Goal: Transaction & Acquisition: Book appointment/travel/reservation

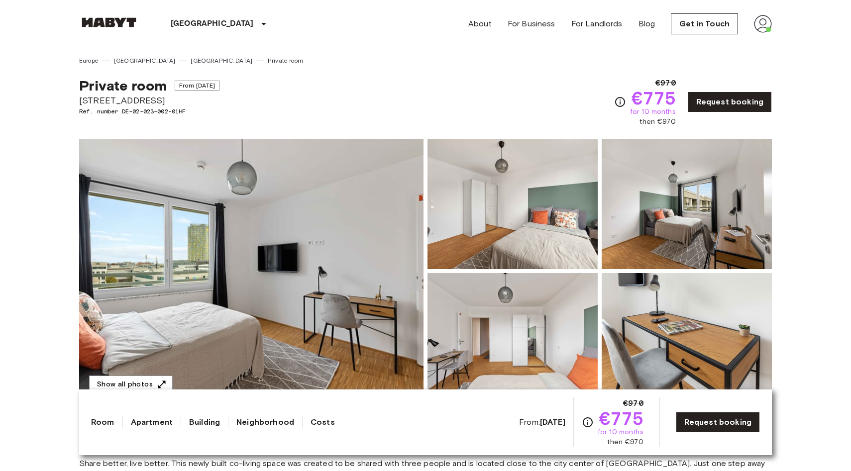
click at [442, 106] on div "Private room From [DATE] [STREET_ADDRESS]. number DE-02-023-002-01HF €970 €775 …" at bounding box center [425, 96] width 693 height 62
click at [364, 217] on img at bounding box center [251, 271] width 344 height 265
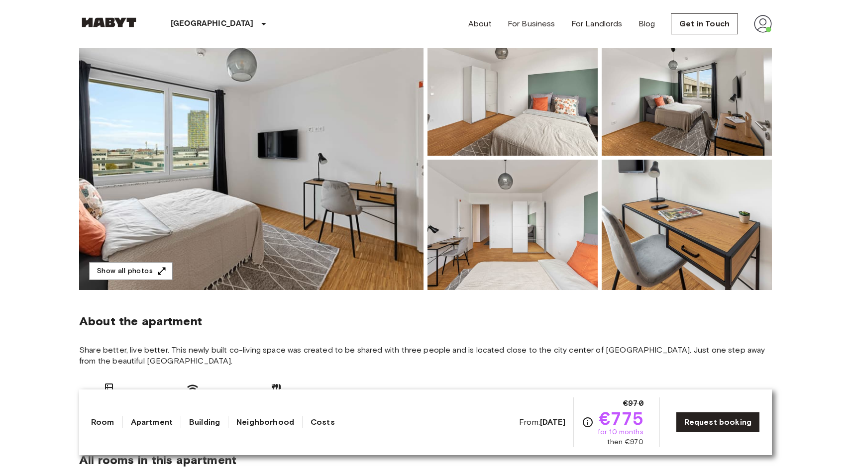
scroll to position [102, 0]
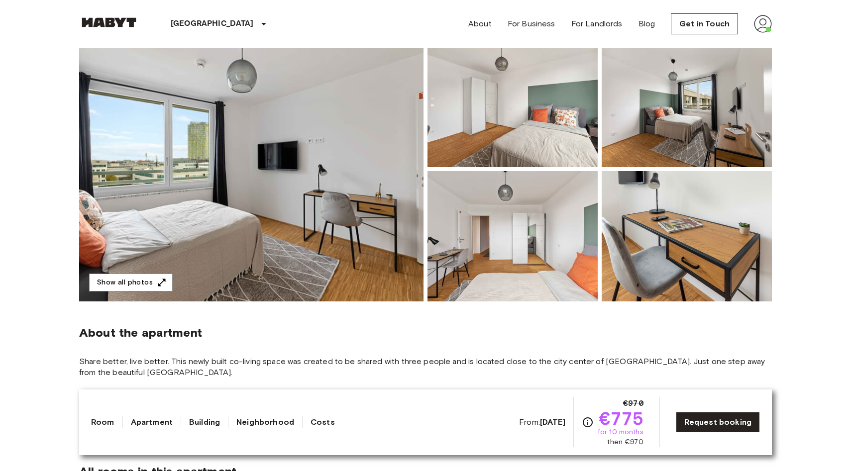
click at [384, 217] on img at bounding box center [251, 169] width 344 height 265
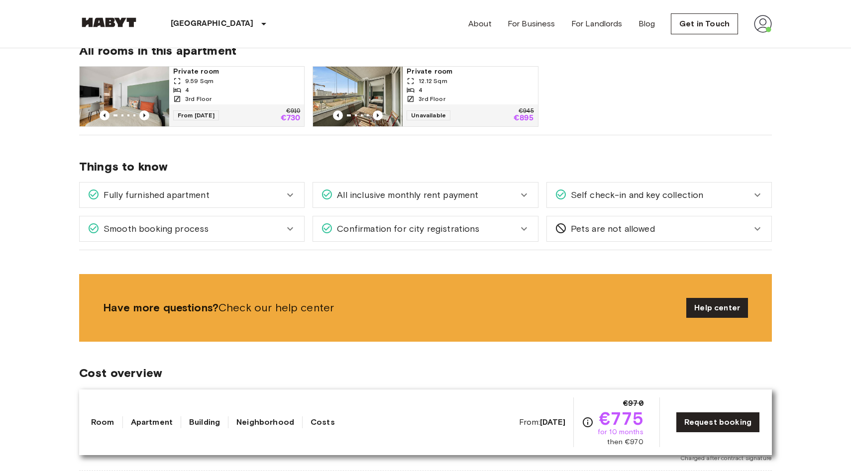
scroll to position [524, 0]
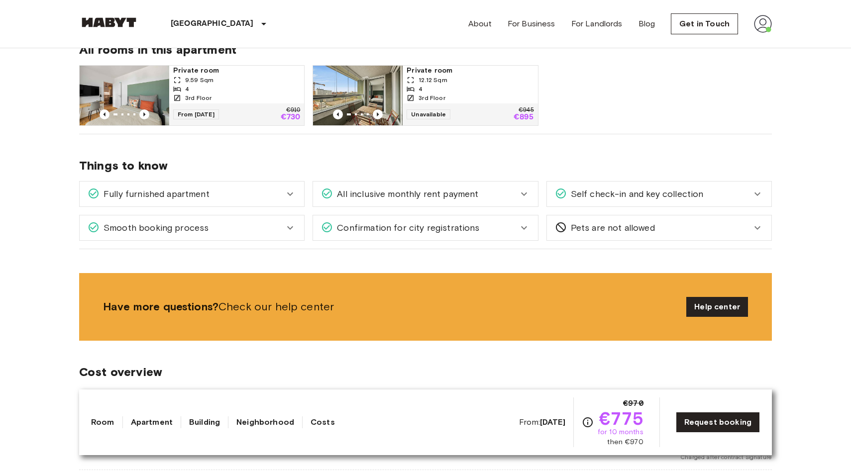
click at [618, 430] on span "for 10 months" at bounding box center [621, 432] width 46 height 10
drag, startPoint x: 618, startPoint y: 430, endPoint x: 643, endPoint y: 430, distance: 24.9
click at [642, 430] on span "for 10 months" at bounding box center [621, 432] width 46 height 10
click at [641, 419] on span "€775" at bounding box center [621, 419] width 44 height 18
drag, startPoint x: 641, startPoint y: 419, endPoint x: 610, endPoint y: 420, distance: 31.4
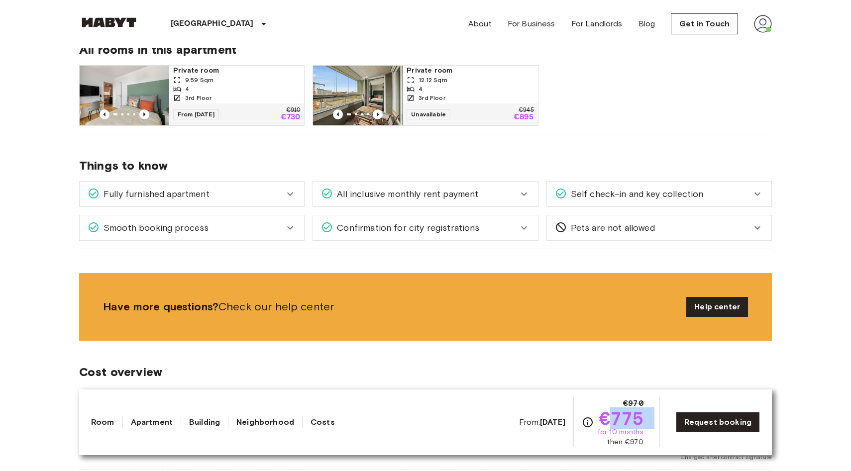
click at [610, 420] on span "€775" at bounding box center [621, 419] width 44 height 18
click at [634, 441] on span "then €970" at bounding box center [625, 442] width 36 height 10
drag, startPoint x: 634, startPoint y: 441, endPoint x: 620, endPoint y: 440, distance: 14.0
click at [620, 440] on span "then €970" at bounding box center [625, 442] width 36 height 10
click at [635, 430] on span "for 10 months" at bounding box center [621, 432] width 46 height 10
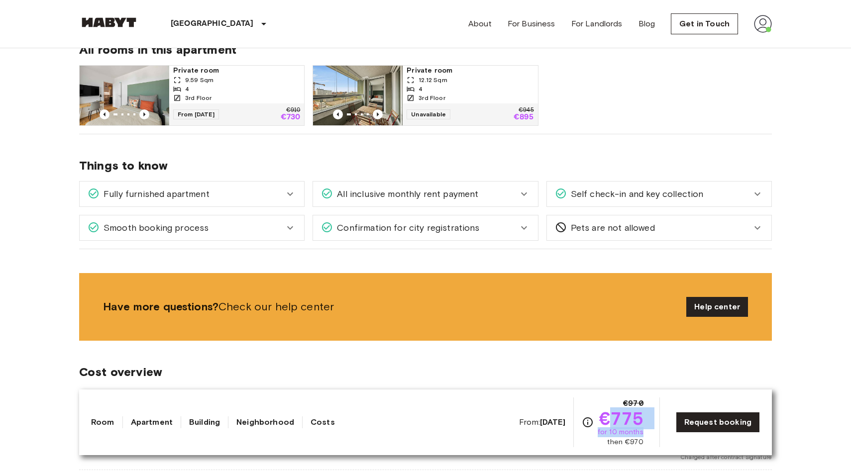
drag, startPoint x: 635, startPoint y: 430, endPoint x: 612, endPoint y: 419, distance: 25.4
click at [612, 419] on div "€970 €775 for 10 months then €970" at bounding box center [621, 423] width 46 height 50
click at [610, 418] on span "€775" at bounding box center [621, 419] width 44 height 18
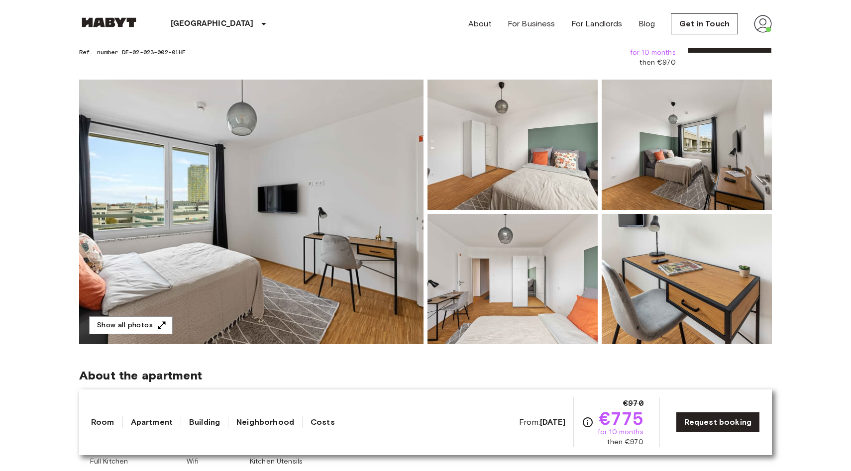
scroll to position [0, 0]
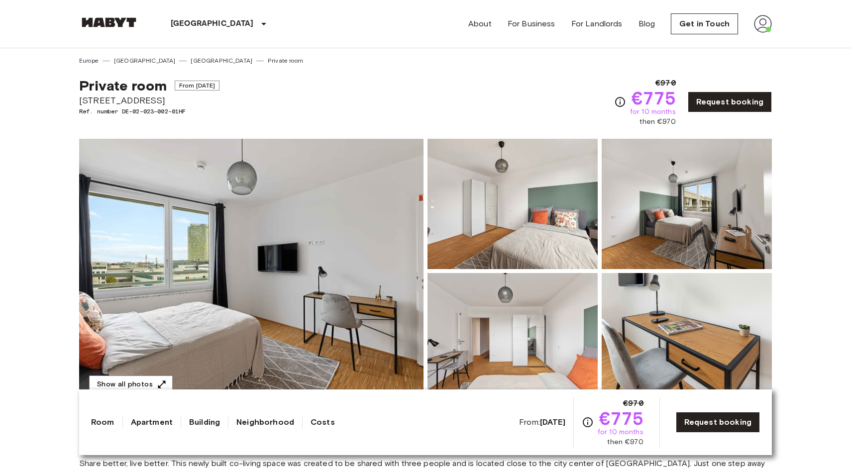
click at [650, 98] on span "€775" at bounding box center [654, 98] width 44 height 18
